Goal: Task Accomplishment & Management: Manage account settings

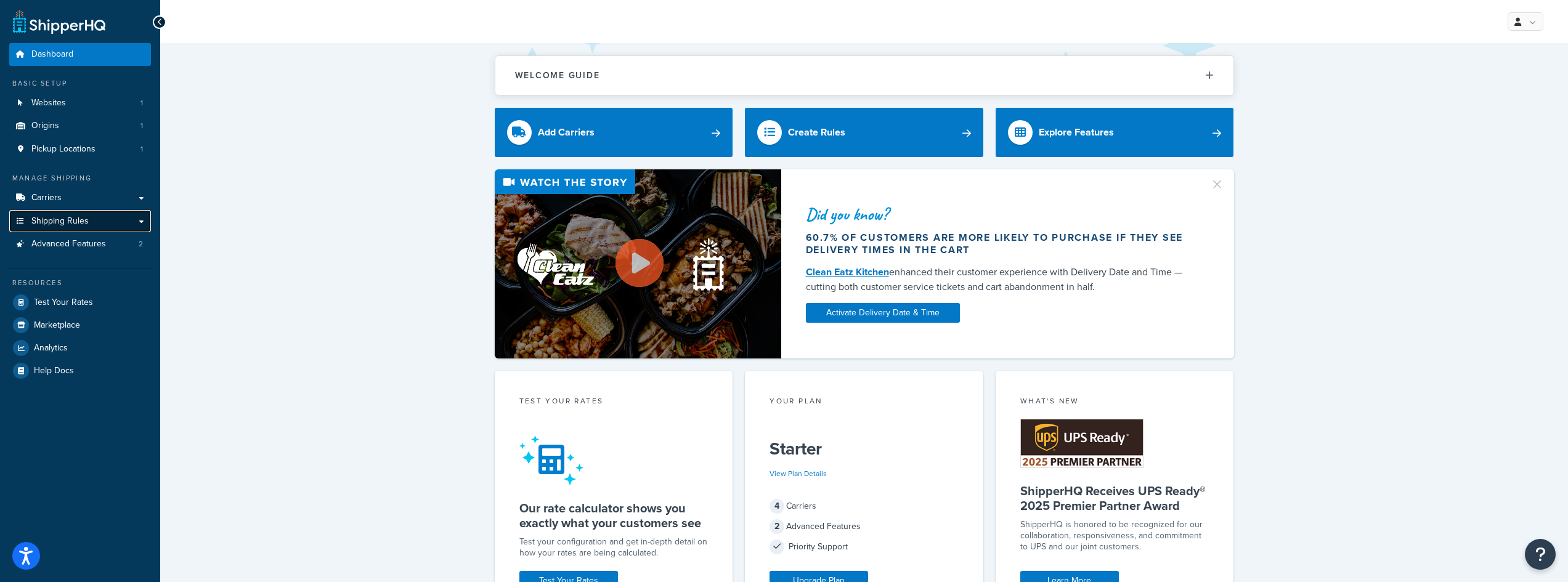
click at [93, 219] on link "Shipping Rules" at bounding box center [80, 221] width 142 height 23
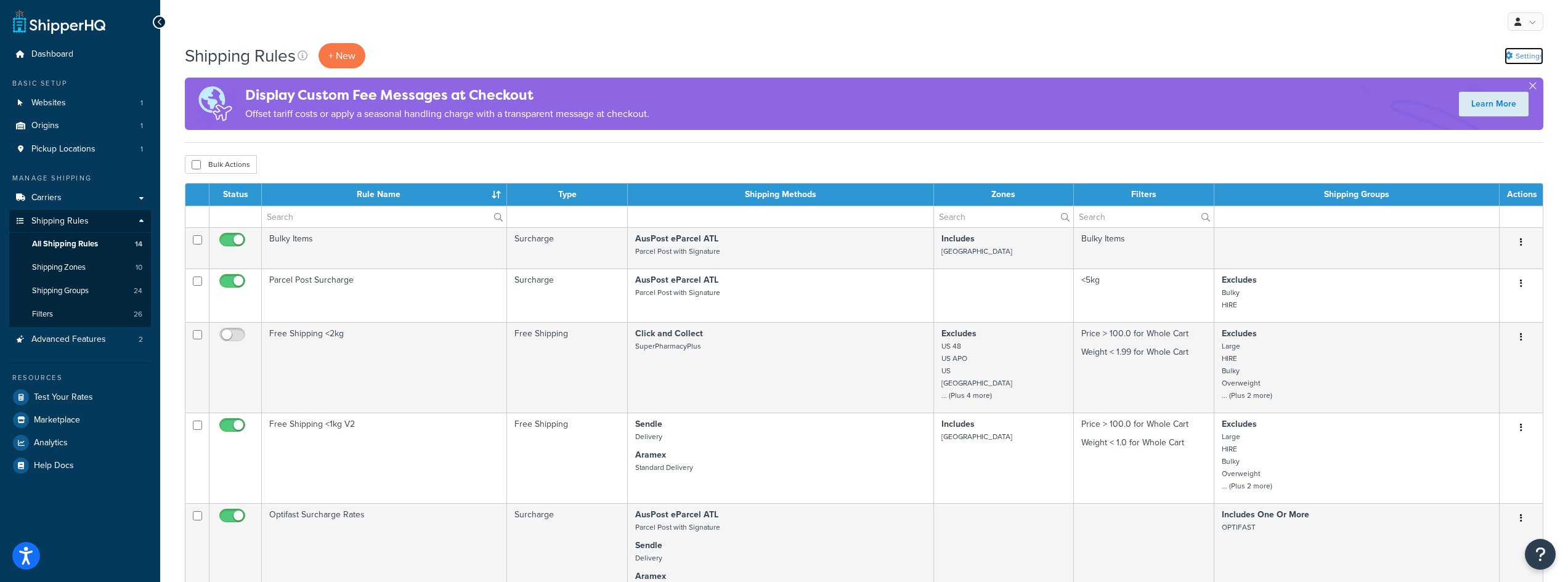
click at [1533, 54] on link "Settings" at bounding box center [1524, 56] width 39 height 18
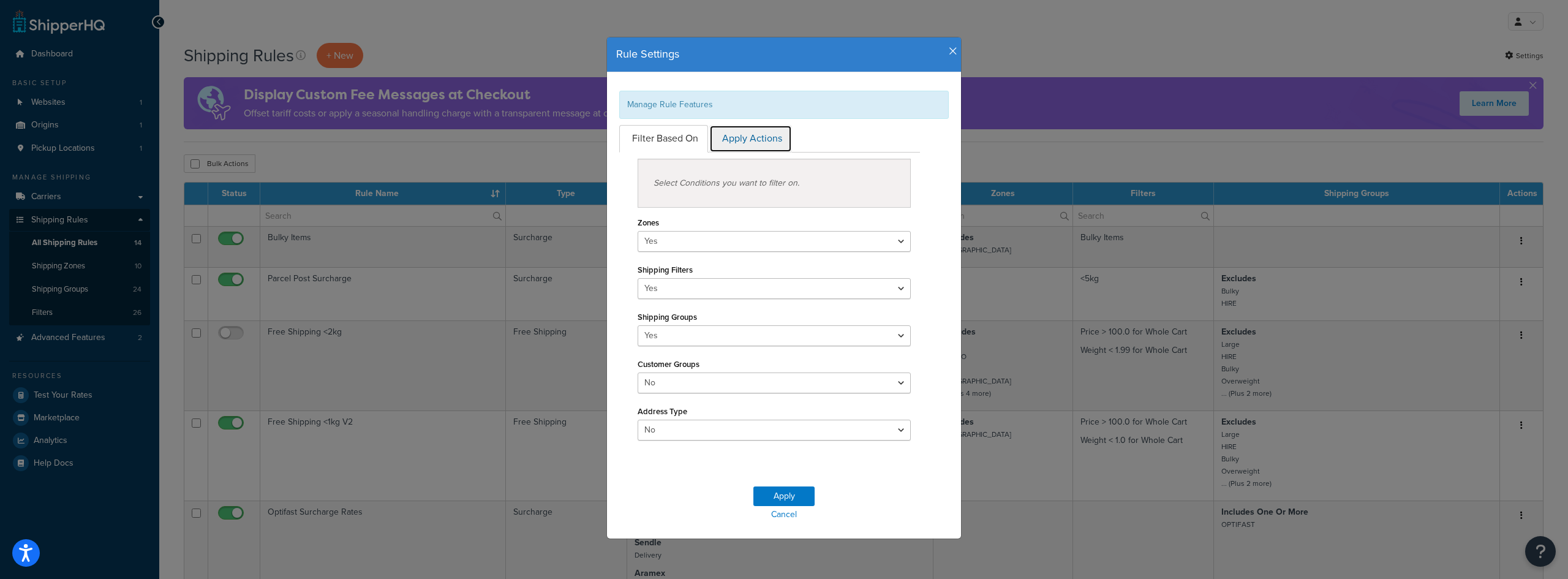
click at [764, 150] on link "Apply Actions" at bounding box center [750, 139] width 83 height 27
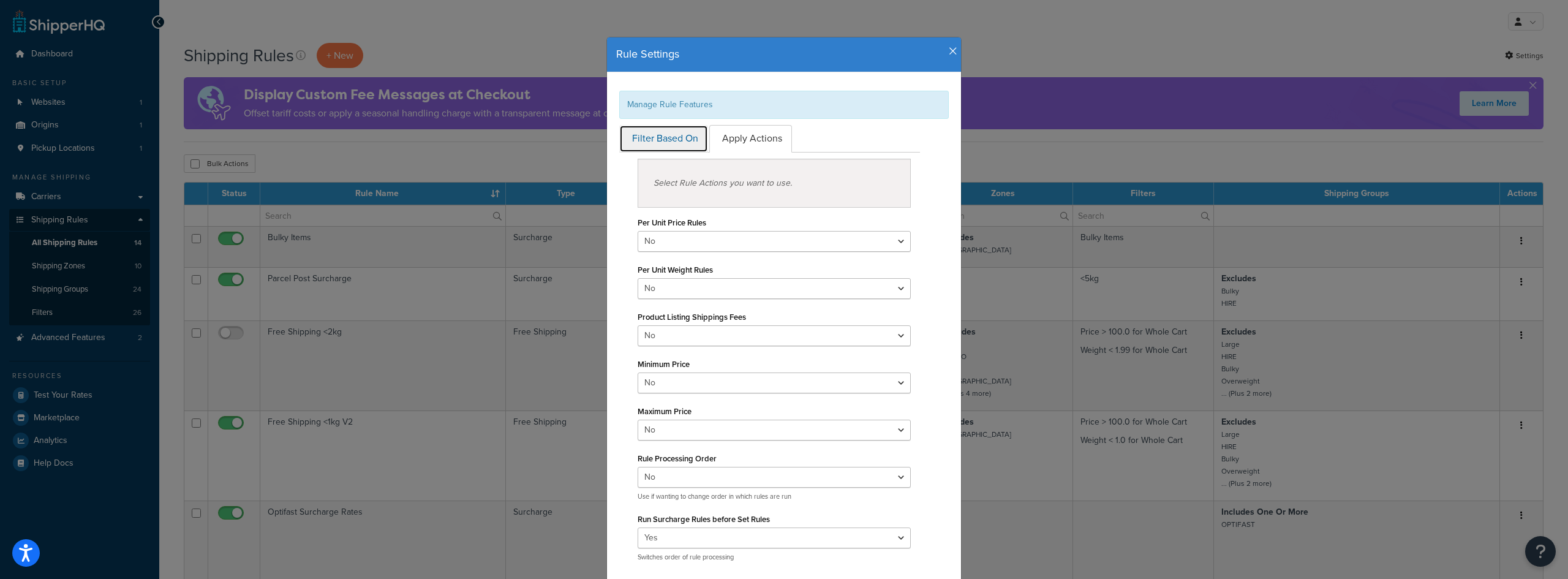
click at [699, 148] on link "Filter Based On" at bounding box center [663, 139] width 89 height 27
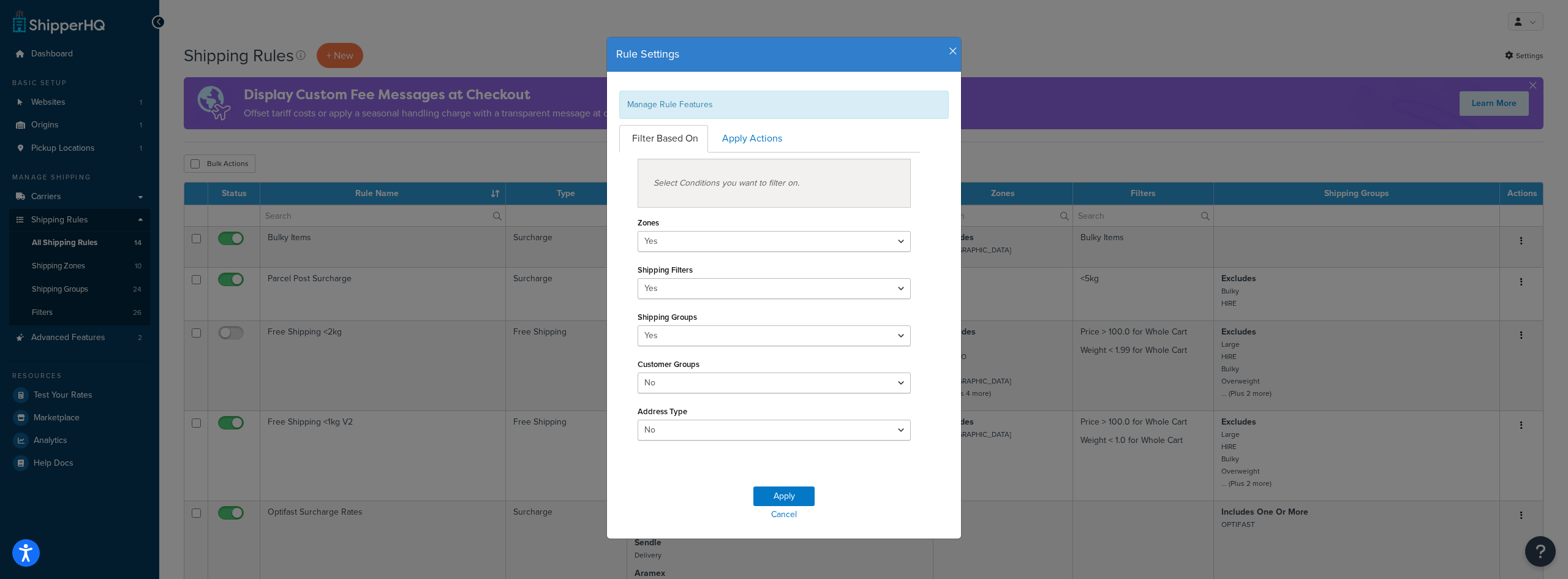
click at [949, 49] on icon "button" at bounding box center [953, 52] width 9 height 11
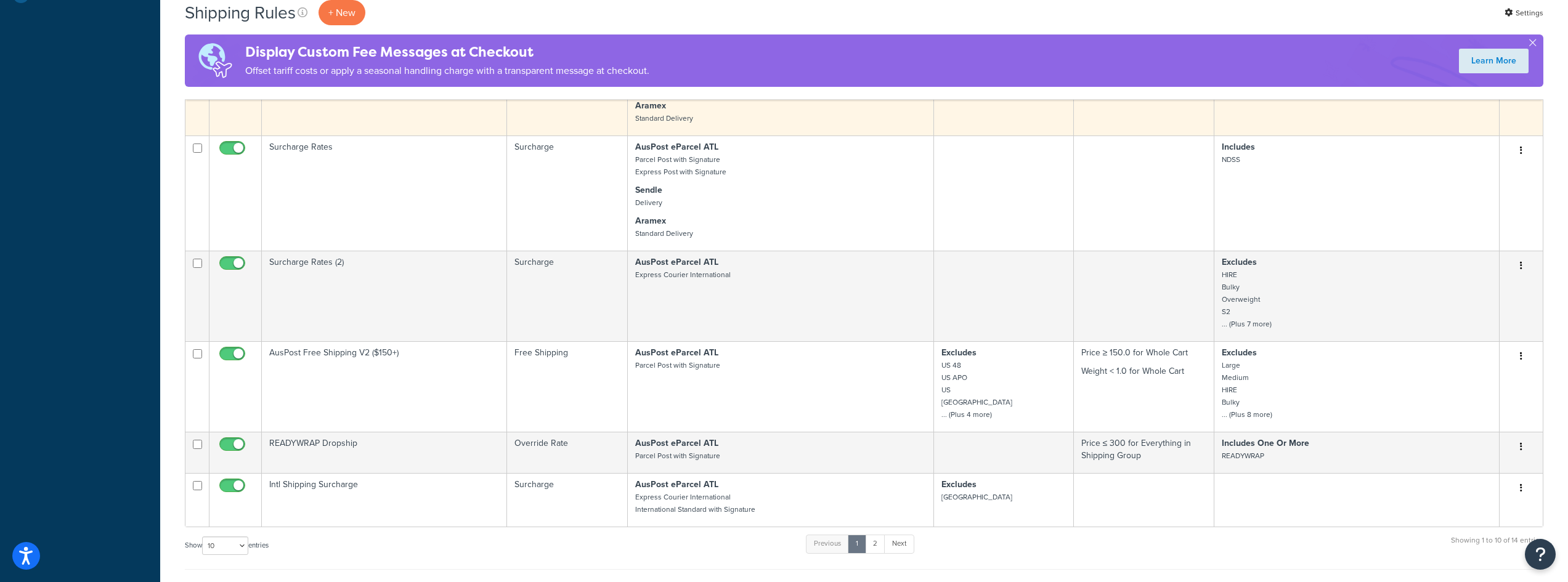
scroll to position [554, 0]
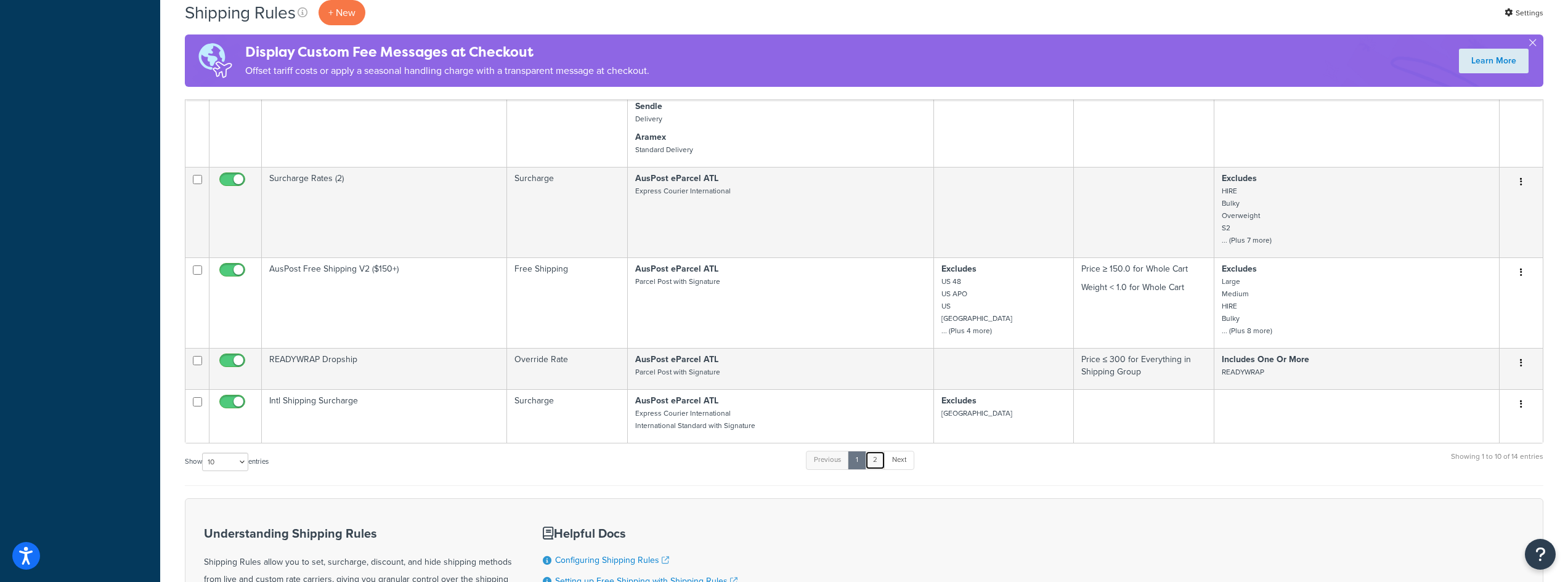
click at [875, 464] on link "2" at bounding box center [875, 460] width 21 height 19
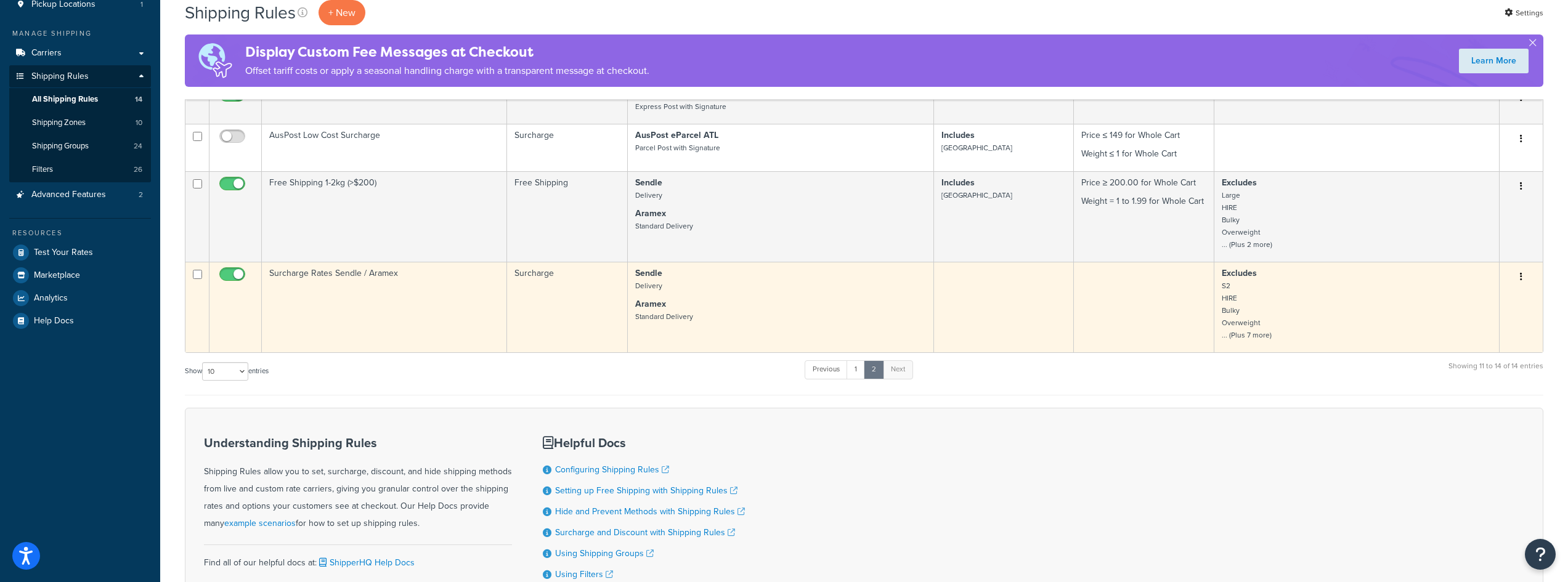
scroll to position [143, 0]
click at [406, 281] on td "Surcharge Rates Sendle / Aramex" at bounding box center [385, 309] width 245 height 91
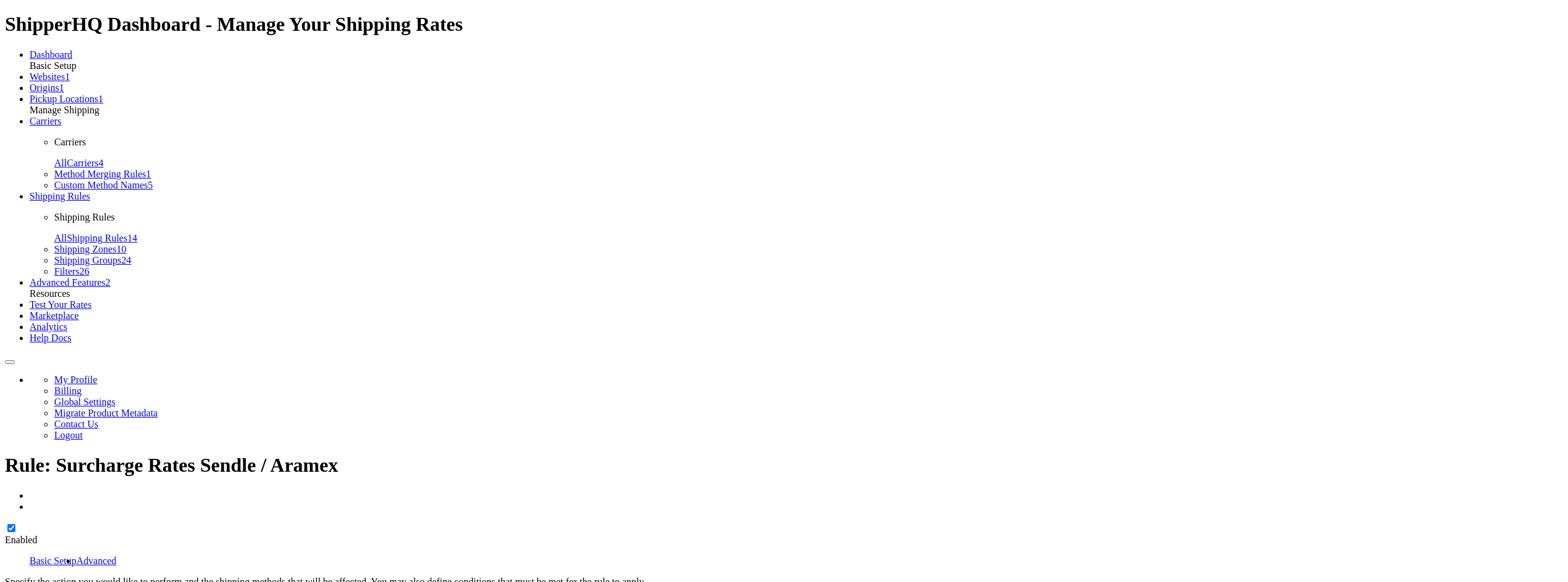
select select "PERCENTAGE"
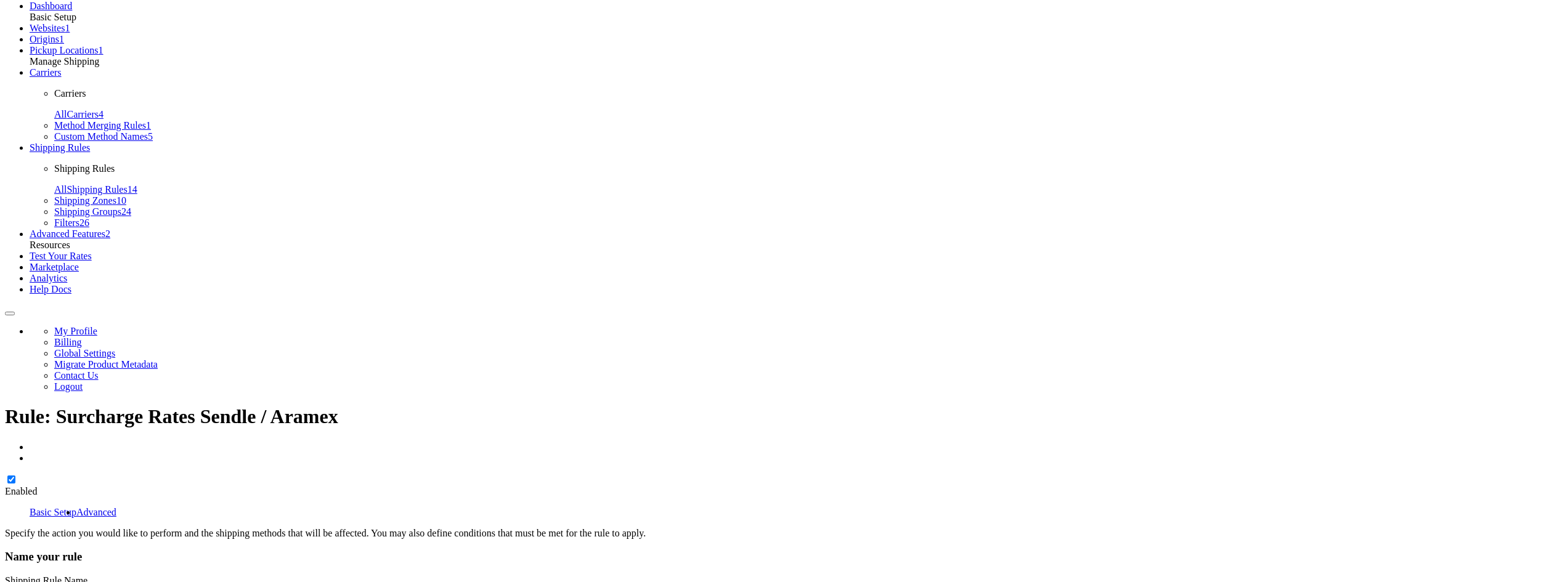
scroll to position [123, 0]
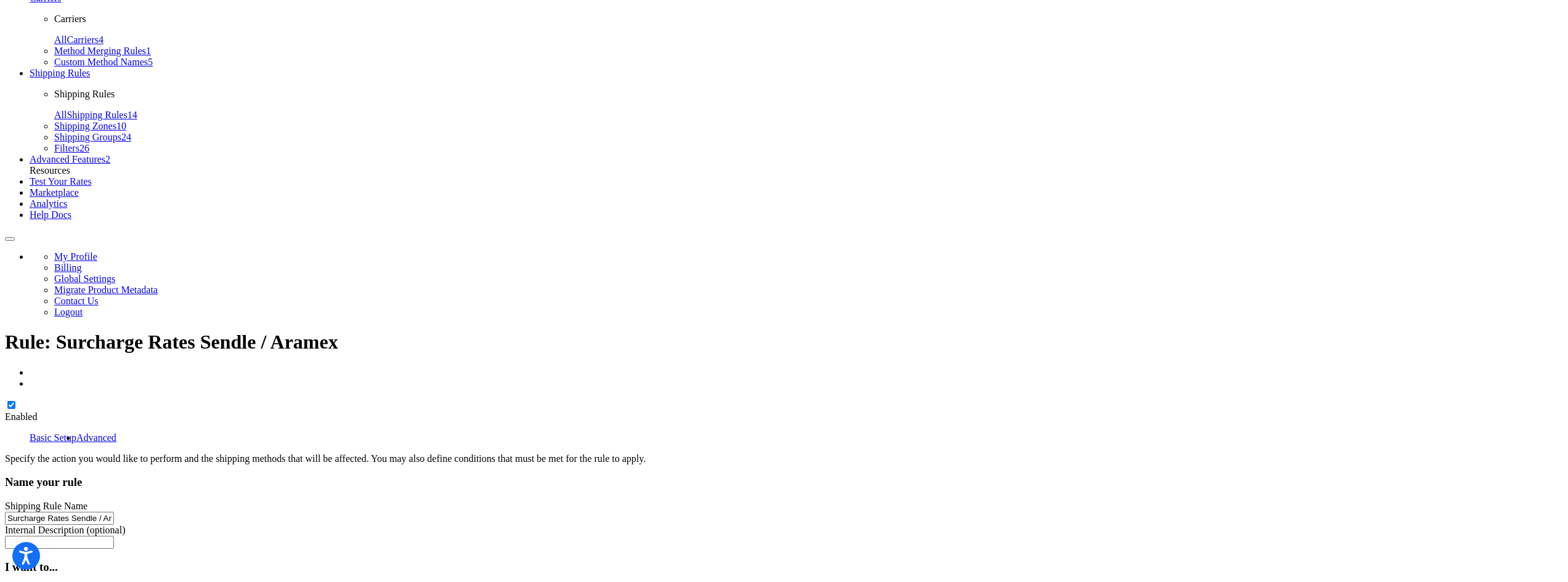
drag, startPoint x: 256, startPoint y: 431, endPoint x: 235, endPoint y: 431, distance: 21.0
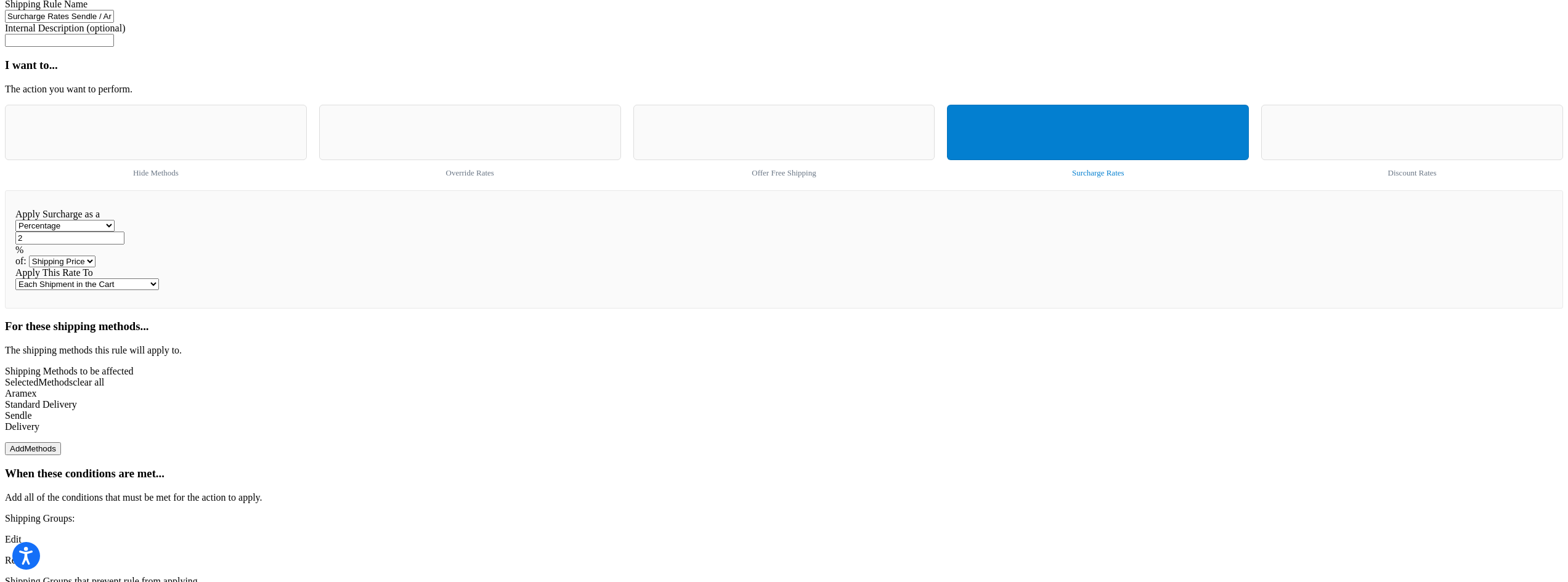
scroll to position [678, 0]
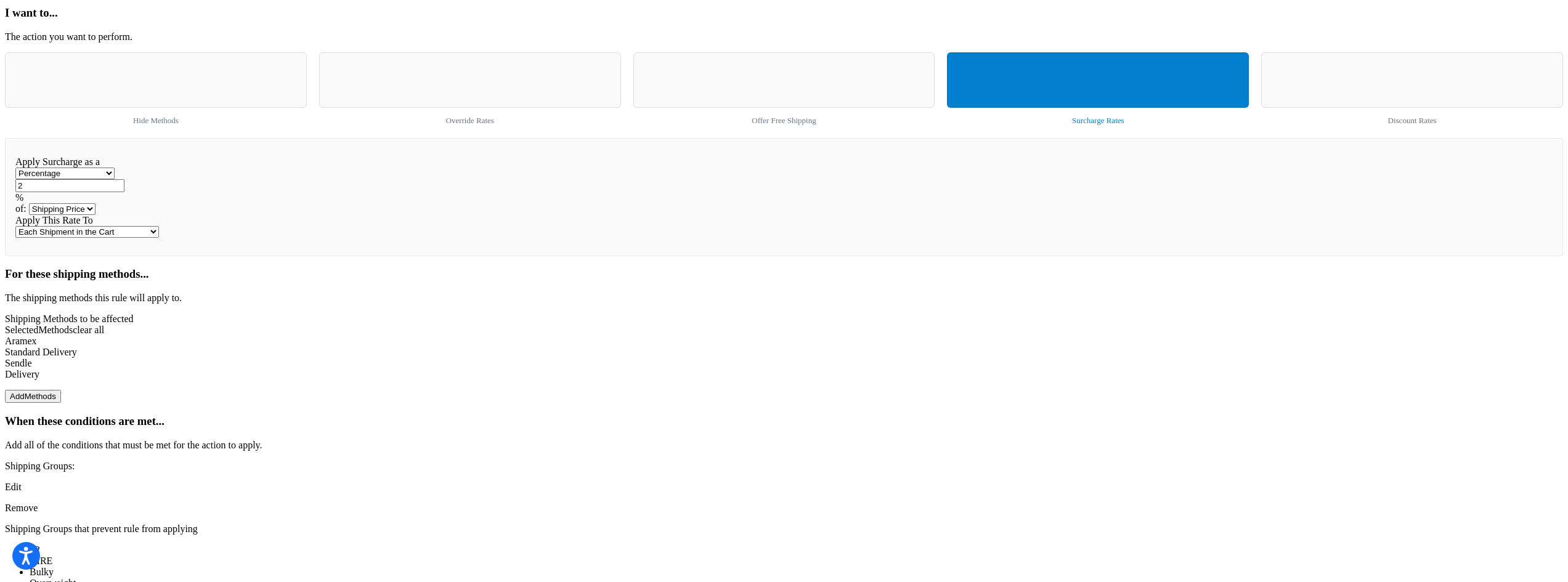
type input "2"
